Goal: Task Accomplishment & Management: Use online tool/utility

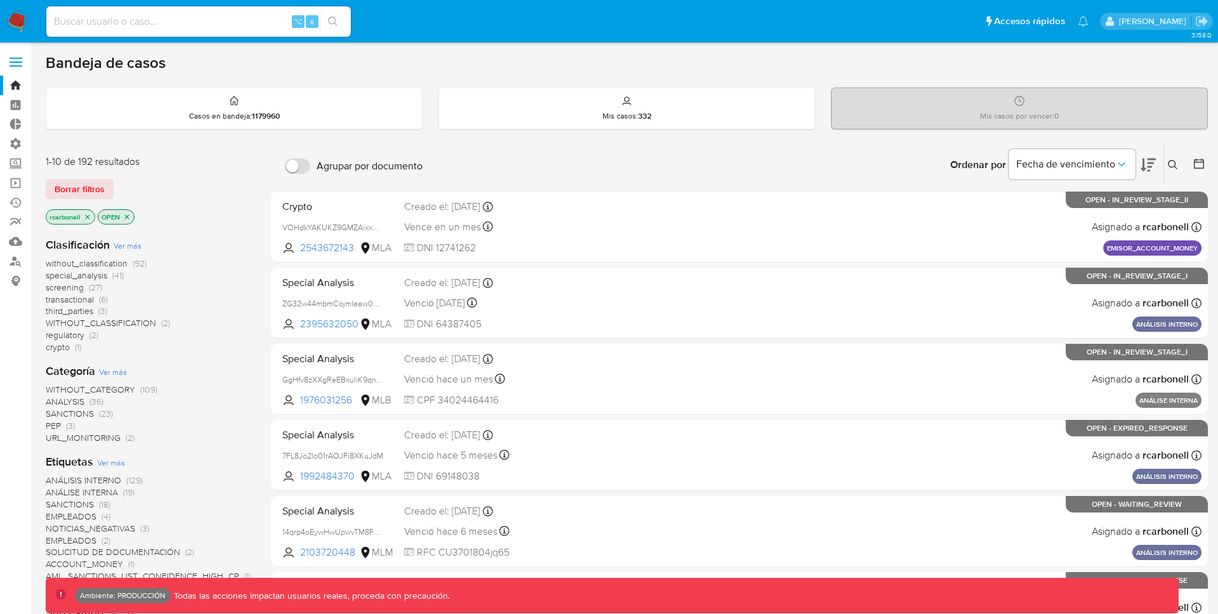
click at [19, 65] on span at bounding box center [16, 66] width 13 height 2
click at [0, 0] on input "checkbox" at bounding box center [0, 0] width 0 height 0
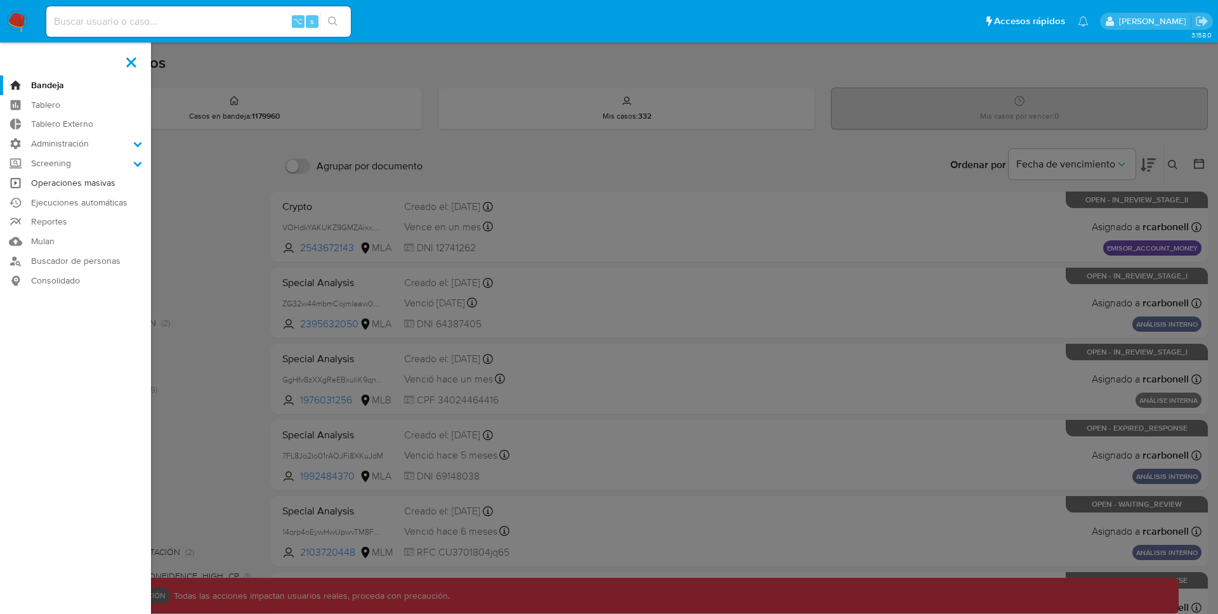
click at [81, 183] on link "Operaciones masivas" at bounding box center [75, 183] width 151 height 20
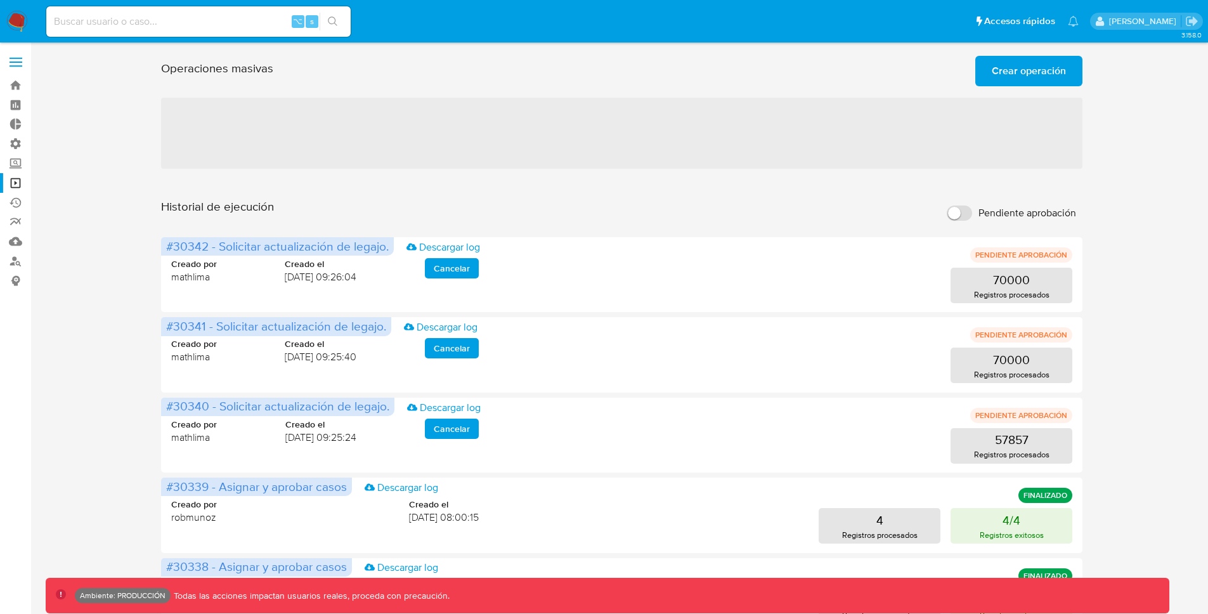
click at [1151, 142] on div "Operaciones masivas Crear operación Sólo puede haber hasta un máximo de 5 opera…" at bounding box center [622, 563] width 1152 height 1024
